Goal: Find specific page/section: Find specific page/section

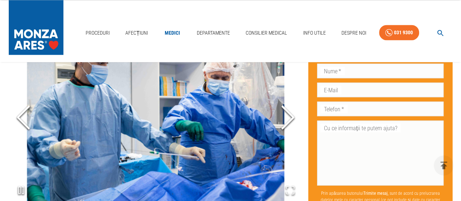
scroll to position [656, 0]
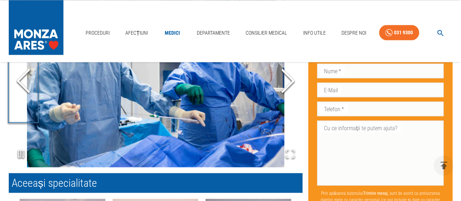
drag, startPoint x: 22, startPoint y: 83, endPoint x: 27, endPoint y: 87, distance: 6.7
click at [21, 83] on icon "Previous Slide" at bounding box center [23, 81] width 22 height 44
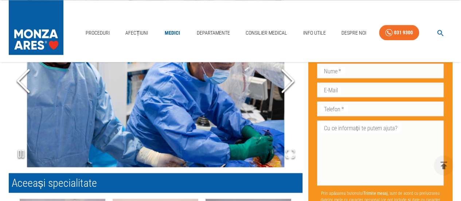
drag, startPoint x: 22, startPoint y: 83, endPoint x: 23, endPoint y: 88, distance: 5.2
click at [21, 83] on icon "Previous Slide" at bounding box center [23, 81] width 22 height 44
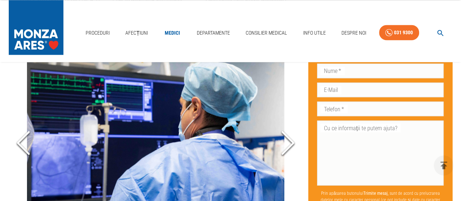
scroll to position [583, 0]
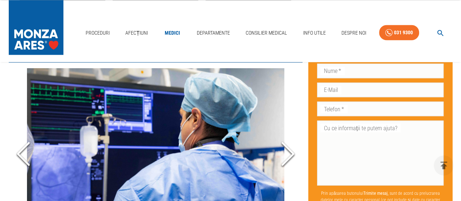
click at [18, 154] on polyline "Previous Slide" at bounding box center [23, 153] width 11 height 22
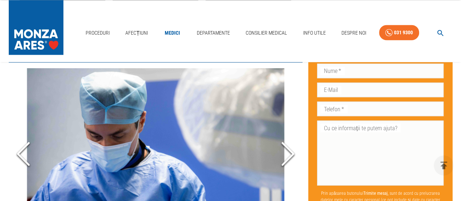
click at [21, 149] on polyline "Previous Slide" at bounding box center [23, 153] width 11 height 22
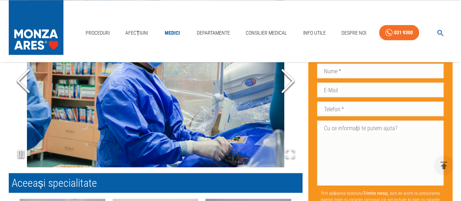
scroll to position [619, 0]
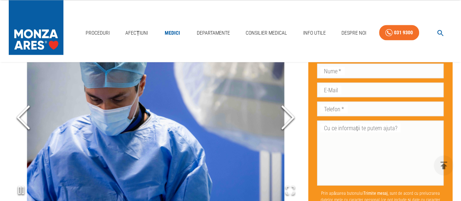
click at [286, 121] on icon "Next Slide" at bounding box center [288, 117] width 22 height 44
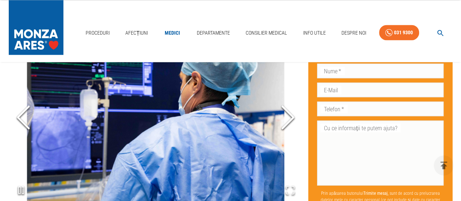
click at [288, 121] on polyline "Next Slide" at bounding box center [287, 117] width 11 height 22
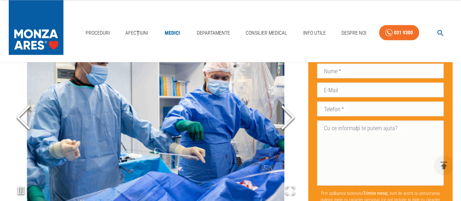
click at [287, 121] on icon "Next Slide" at bounding box center [288, 117] width 22 height 44
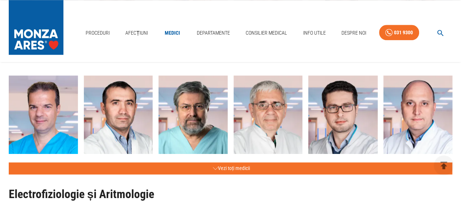
scroll to position [364, 0]
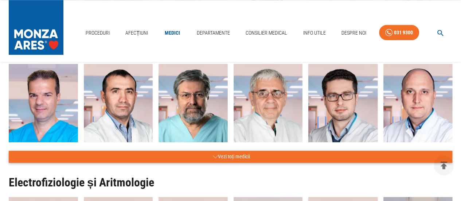
click at [237, 154] on button "Vezi toți medicii" at bounding box center [230, 156] width 443 height 12
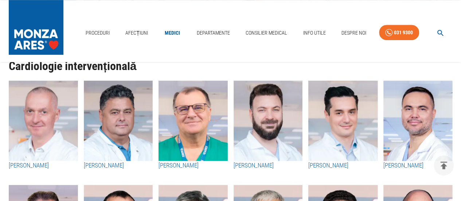
scroll to position [255, 0]
